Goal: Information Seeking & Learning: Learn about a topic

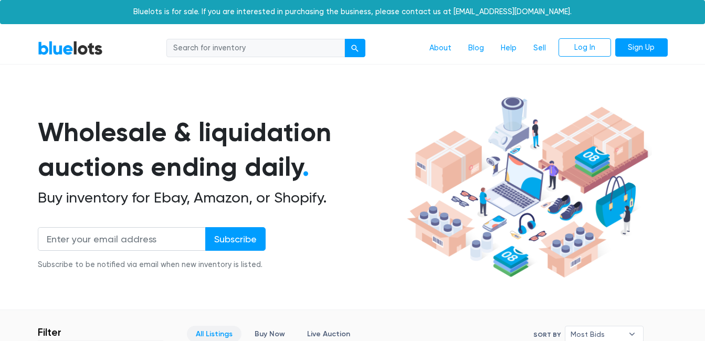
drag, startPoint x: 0, startPoint y: 0, endPoint x: 255, endPoint y: 55, distance: 261.0
click at [255, 55] on input "search" at bounding box center [255, 48] width 178 height 19
type input "basketball"
click at [344, 39] on button "submit" at bounding box center [354, 48] width 21 height 19
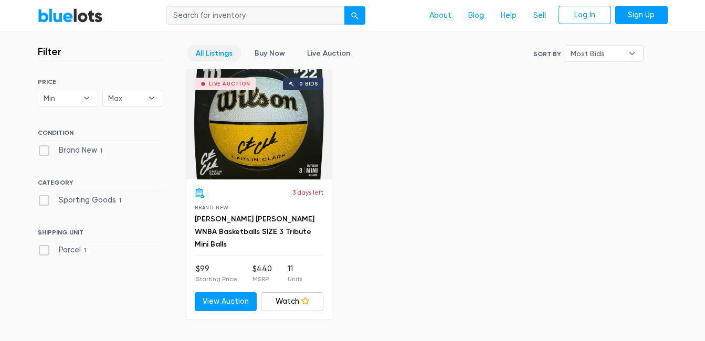
scroll to position [262, 0]
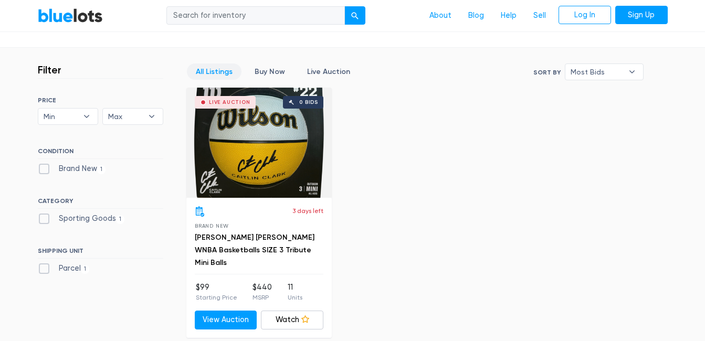
click at [246, 20] on input "search" at bounding box center [255, 15] width 178 height 19
type input "walking pad"
click at [344, 6] on button "submit" at bounding box center [354, 15] width 21 height 19
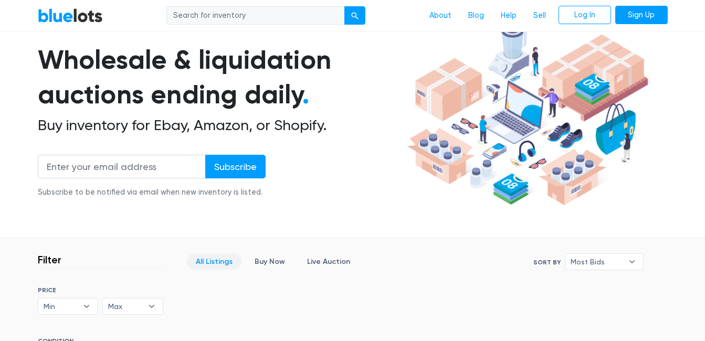
scroll to position [52, 0]
